Goal: Find specific page/section: Find specific page/section

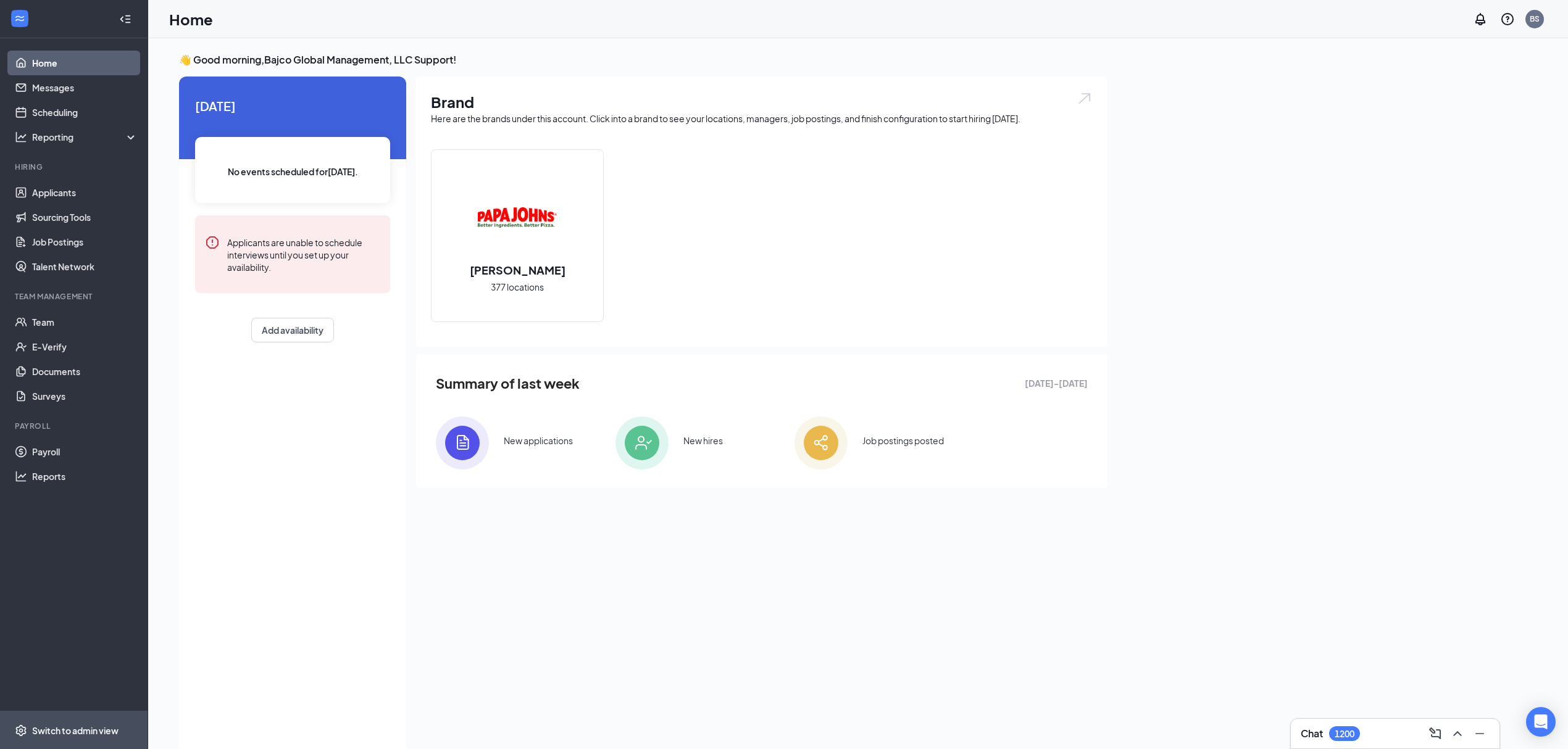
click at [82, 732] on div "Switch to admin view" at bounding box center [76, 730] width 87 height 13
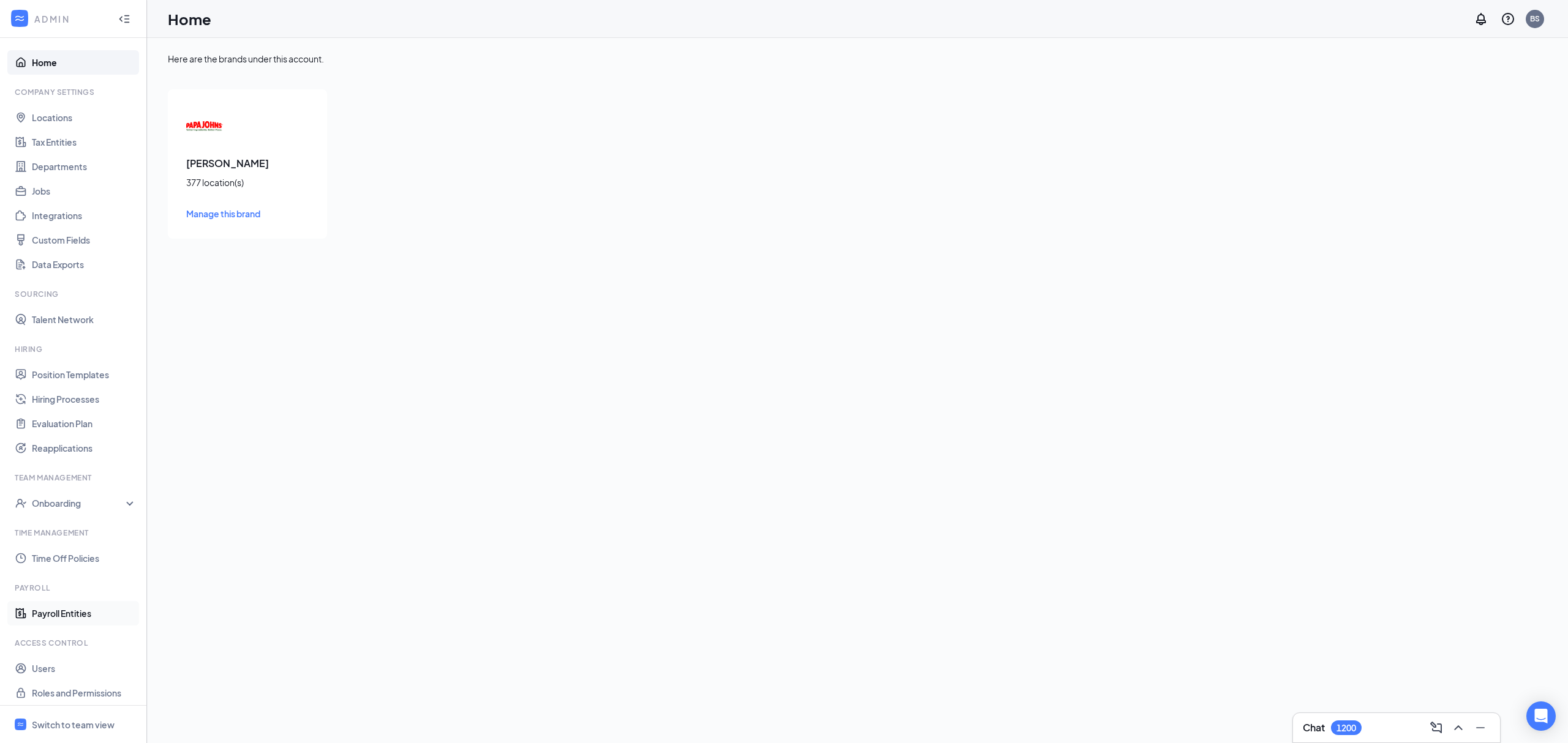
drag, startPoint x: 57, startPoint y: 622, endPoint x: 69, endPoint y: 622, distance: 12.0
click at [57, 622] on link "Payroll Entities" at bounding box center [84, 613] width 105 height 24
